Goal: Communication & Community: Answer question/provide support

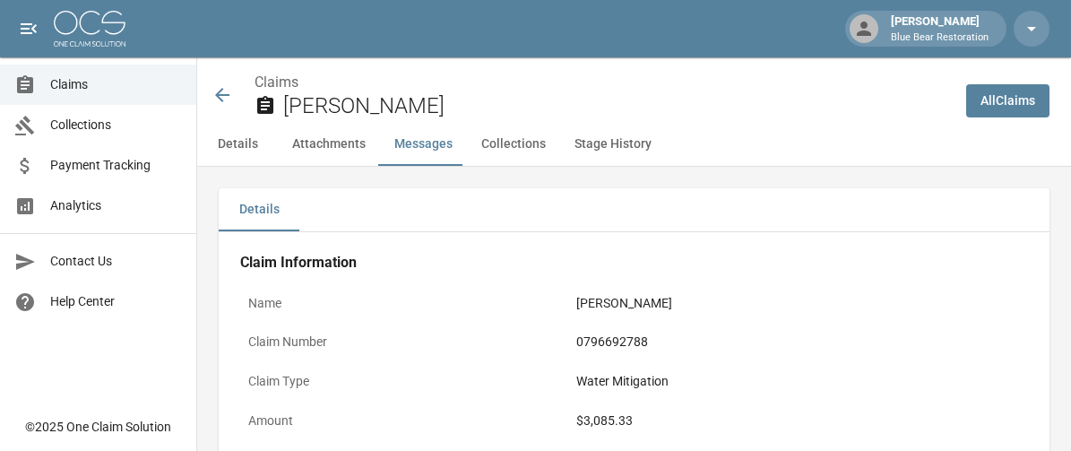
scroll to position [1628, 0]
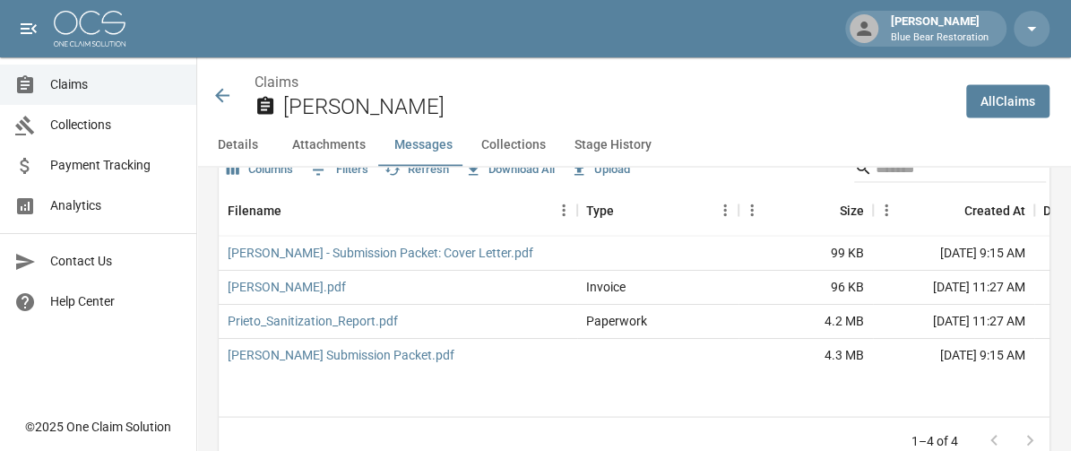
click at [221, 90] on icon at bounding box center [222, 95] width 14 height 14
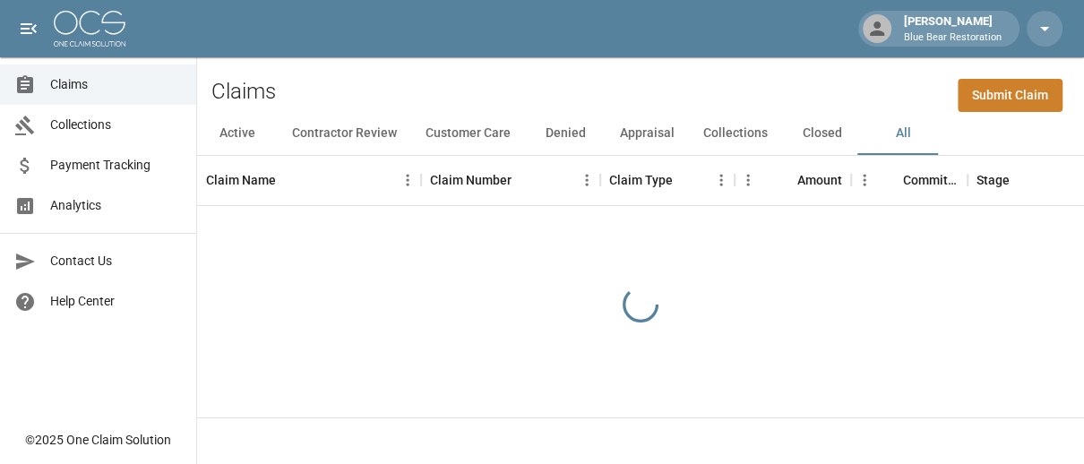
click at [235, 139] on button "Active" at bounding box center [237, 133] width 81 height 43
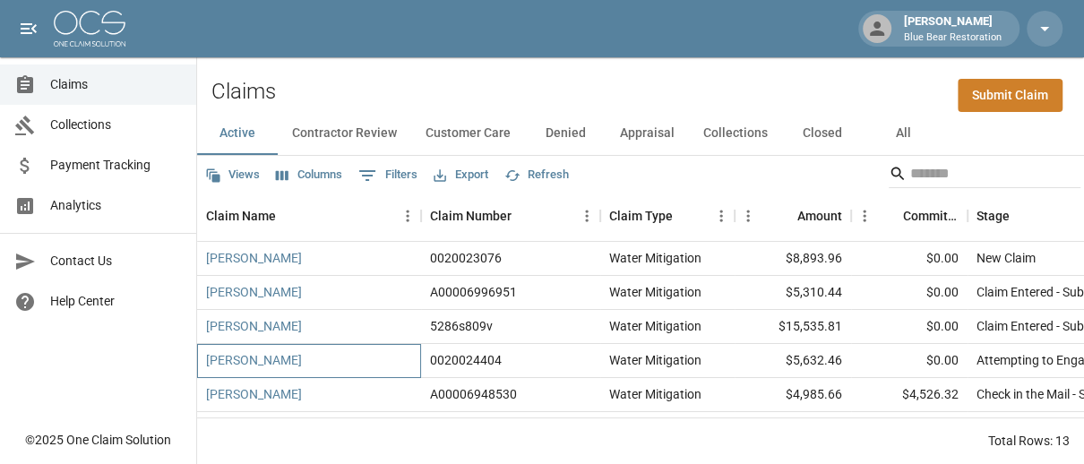
click at [316, 358] on div "[PERSON_NAME]" at bounding box center [309, 361] width 224 height 34
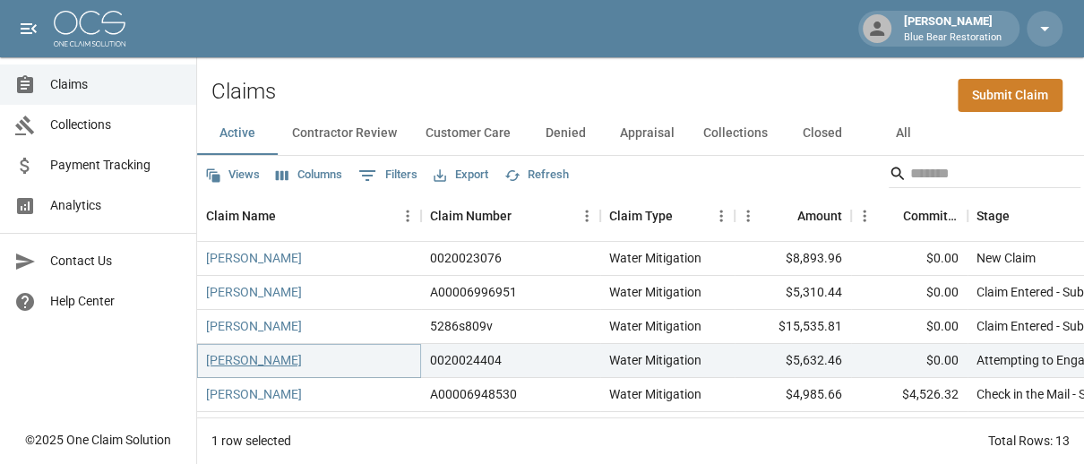
click at [285, 362] on link "[PERSON_NAME]" at bounding box center [254, 360] width 96 height 18
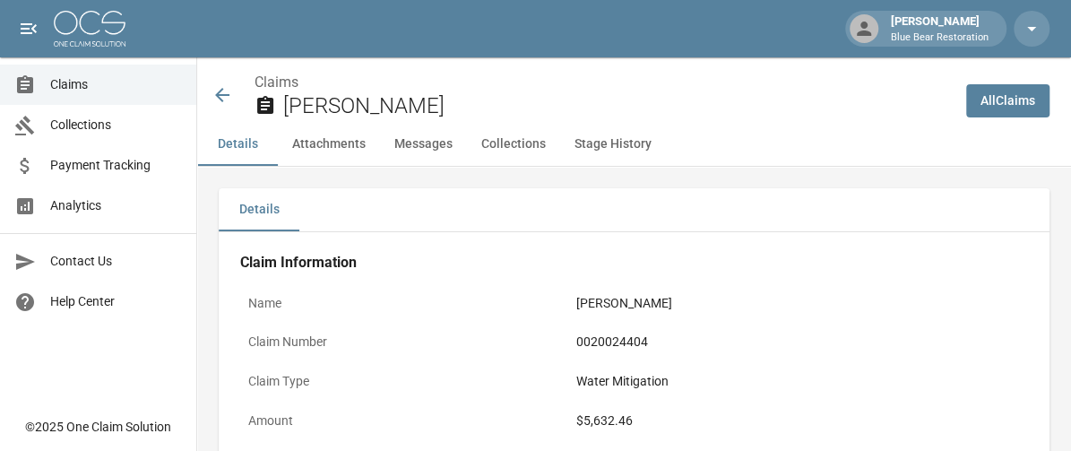
click at [438, 143] on button "Messages" at bounding box center [423, 144] width 87 height 43
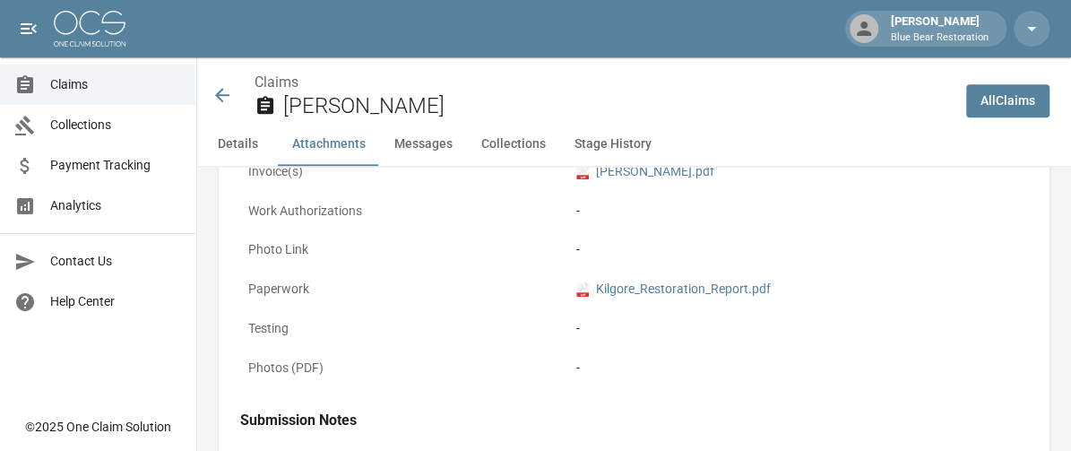
scroll to position [1508, 0]
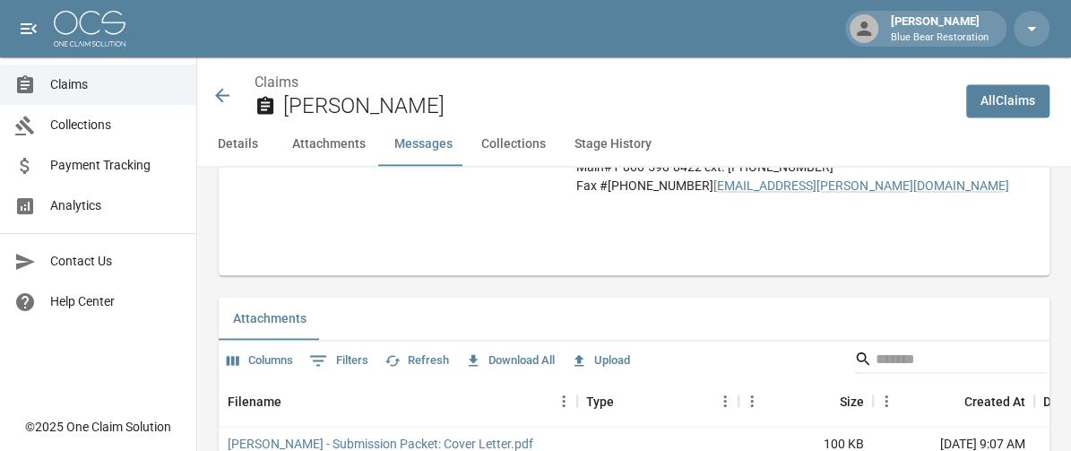
click at [362, 312] on body "[PERSON_NAME] Blue Bear Restoration Claims Collections Payment Tracking Analyti…" at bounding box center [535, 183] width 1071 height 3382
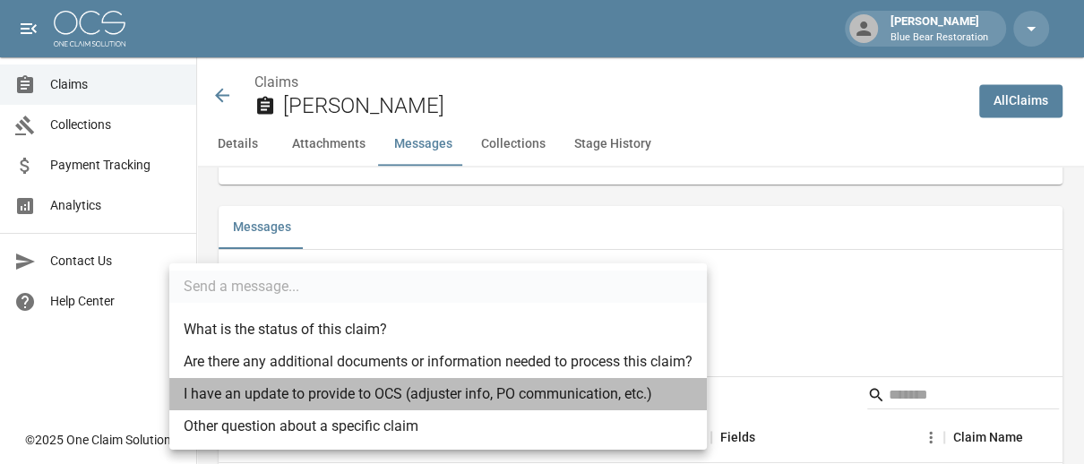
click at [320, 385] on li "I have an update to provide to OCS (adjuster info, PO communication, etc.)" at bounding box center [438, 394] width 538 height 32
type input "**********"
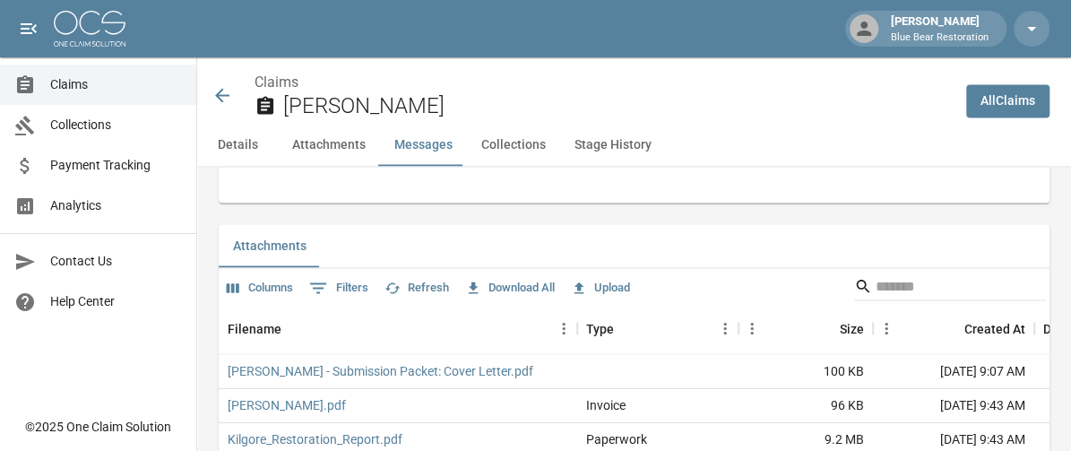
scroll to position [1687, 0]
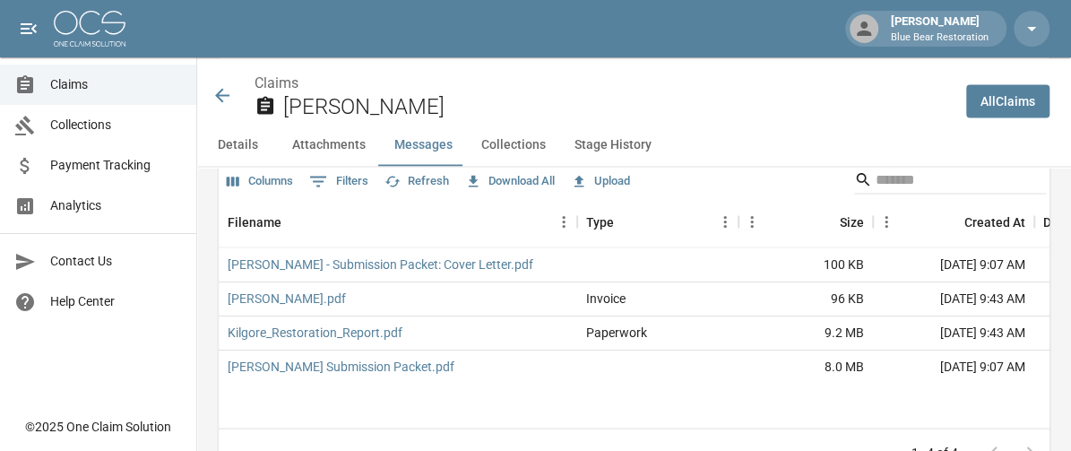
type textarea "**********"
